Goal: Task Accomplishment & Management: Manage account settings

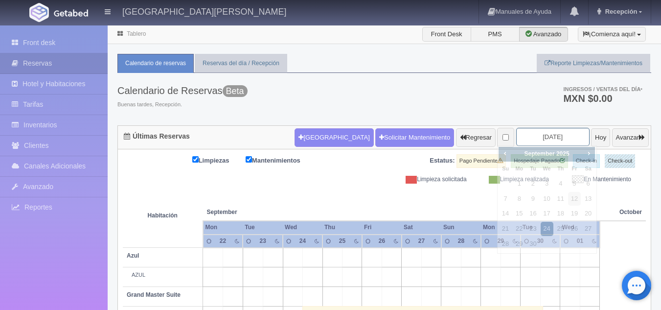
click at [552, 135] on input "2025-09-24" at bounding box center [552, 137] width 73 height 18
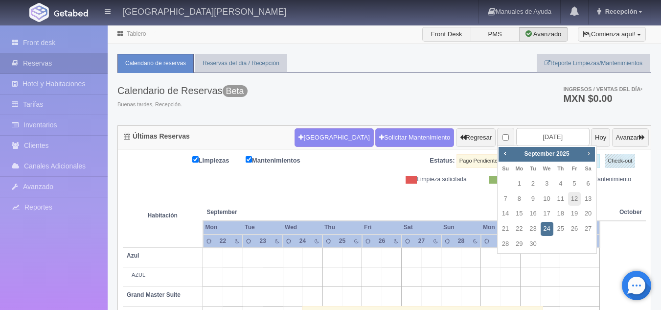
click at [588, 154] on span "Next" at bounding box center [589, 153] width 8 height 8
click at [571, 242] on link "28" at bounding box center [574, 244] width 13 height 14
type input "2025-11-28"
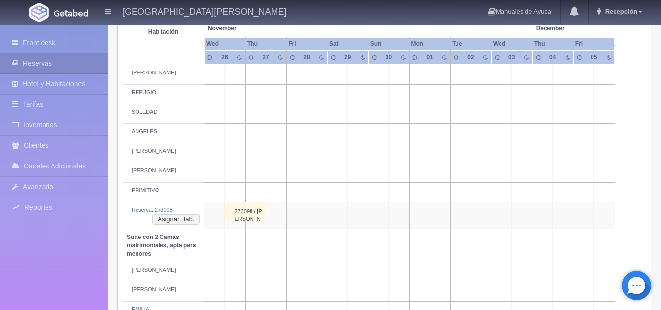
scroll to position [537, 0]
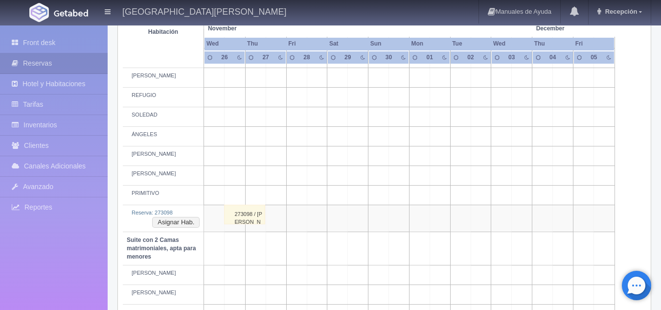
click at [249, 216] on div "273098 / MITZI RAMÍREZ" at bounding box center [244, 215] width 41 height 20
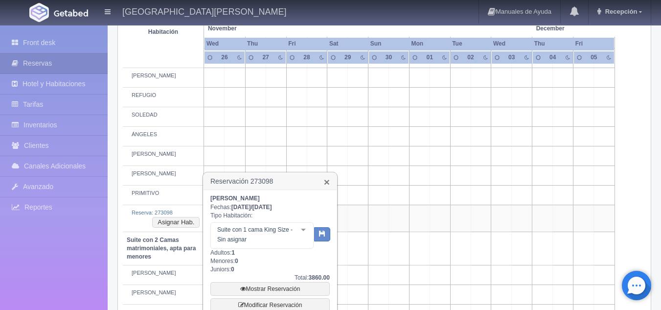
click at [324, 182] on link "×" at bounding box center [327, 182] width 6 height 10
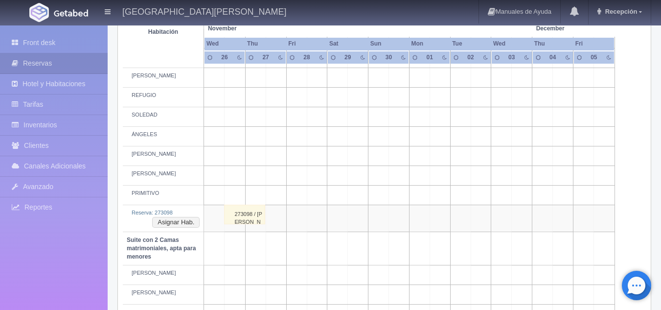
click at [245, 208] on div "273098 / MITZI RAMÍREZ" at bounding box center [244, 215] width 41 height 20
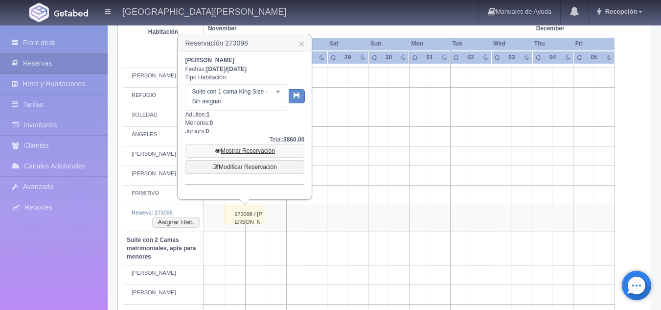
click at [251, 152] on link "Mostrar Reservación" at bounding box center [244, 151] width 119 height 14
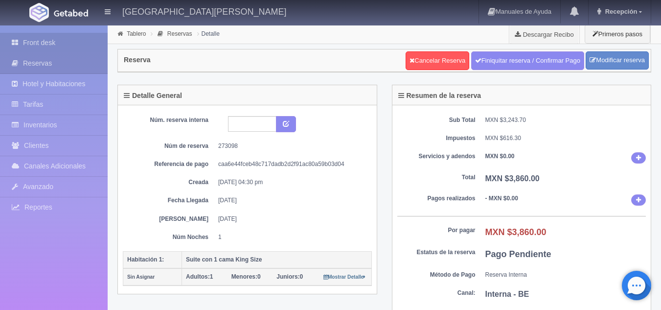
click at [83, 44] on link "Front desk" at bounding box center [54, 43] width 108 height 20
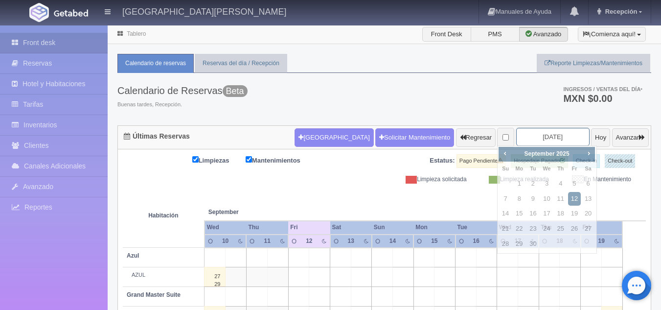
click at [549, 137] on input "2025-09-12" at bounding box center [552, 137] width 73 height 18
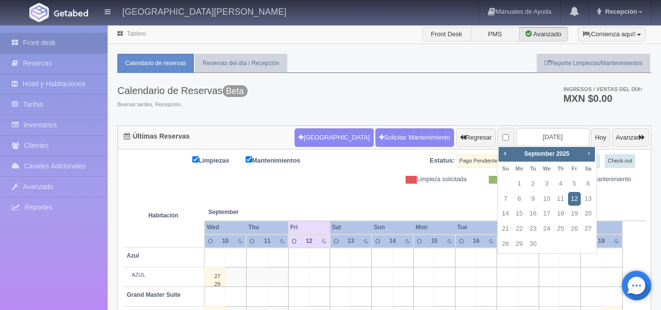
click at [586, 155] on span "Next" at bounding box center [589, 153] width 8 height 8
click at [548, 243] on link "26" at bounding box center [547, 244] width 13 height 14
type input "[DATE]"
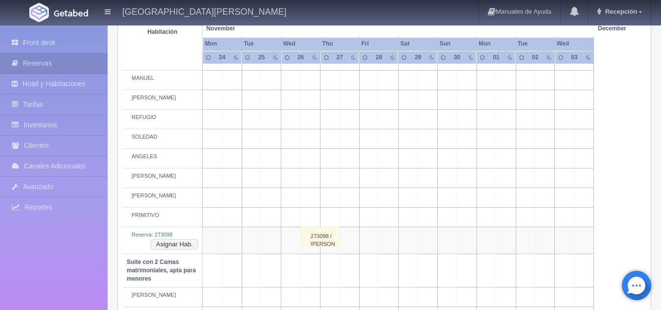
scroll to position [515, 0]
click at [319, 239] on div "273098 / [PERSON_NAME]" at bounding box center [319, 237] width 39 height 20
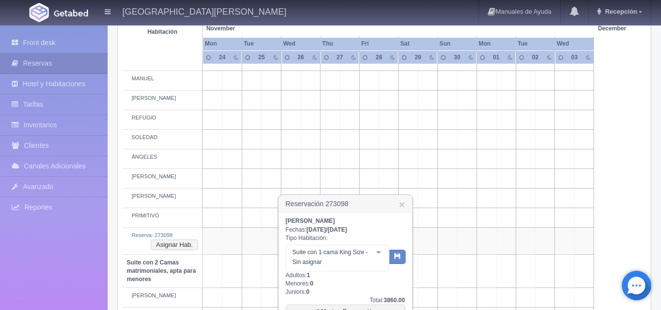
click at [406, 205] on h3 "Reservación 273098 ×" at bounding box center [345, 203] width 133 height 17
click at [400, 205] on link "×" at bounding box center [402, 204] width 6 height 10
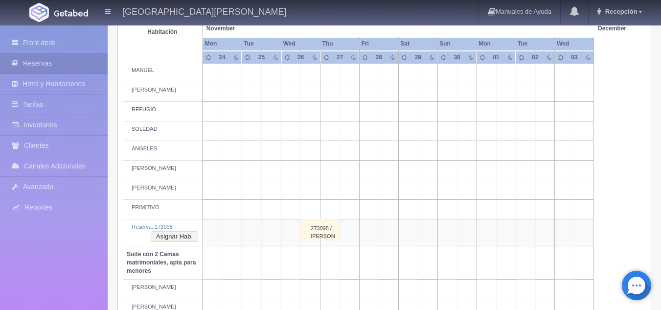
scroll to position [523, 0]
click at [332, 228] on div "273098 / [PERSON_NAME]" at bounding box center [319, 229] width 39 height 20
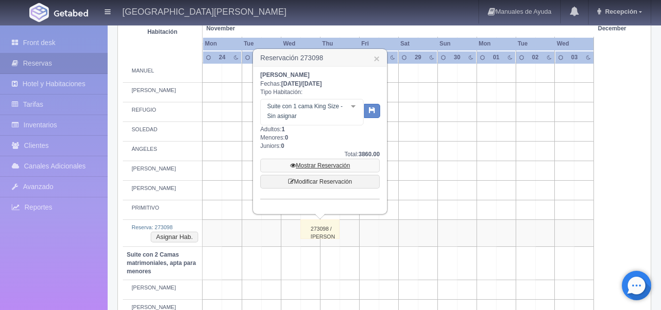
click at [332, 165] on link "Mostrar Reservación" at bounding box center [319, 166] width 119 height 14
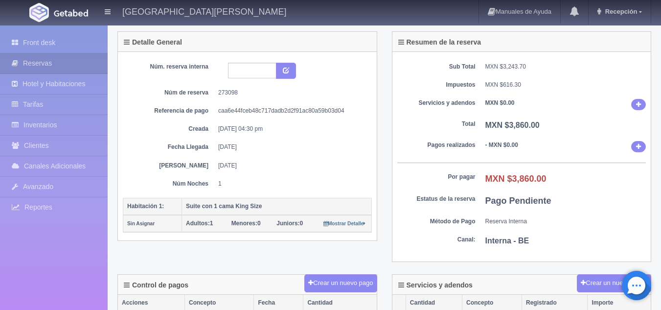
scroll to position [50, 0]
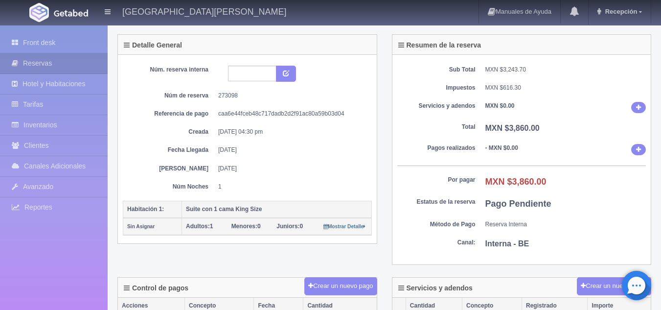
click at [338, 137] on div "Núm. reserva interna Núm de reserva 273098 Referencia de pago caa6e44fceb48c717…" at bounding box center [247, 128] width 249 height 125
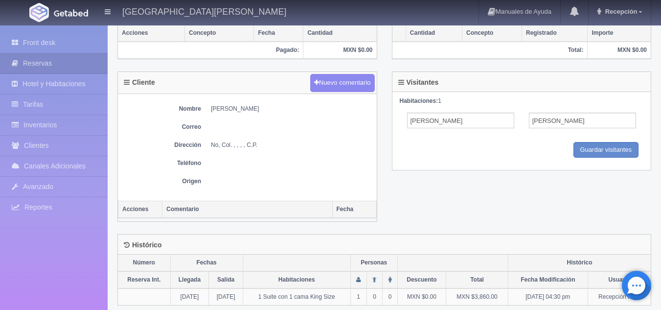
scroll to position [323, 0]
